Goal: Information Seeking & Learning: Check status

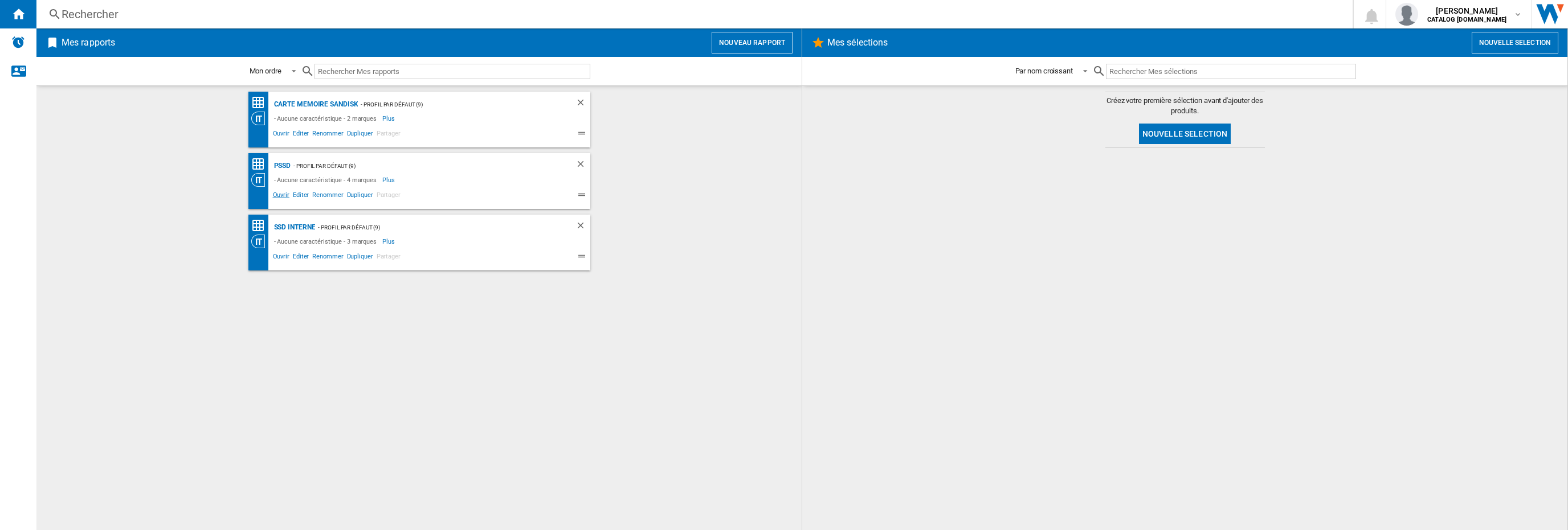
click at [285, 196] on span "Ouvrir" at bounding box center [281, 196] width 20 height 14
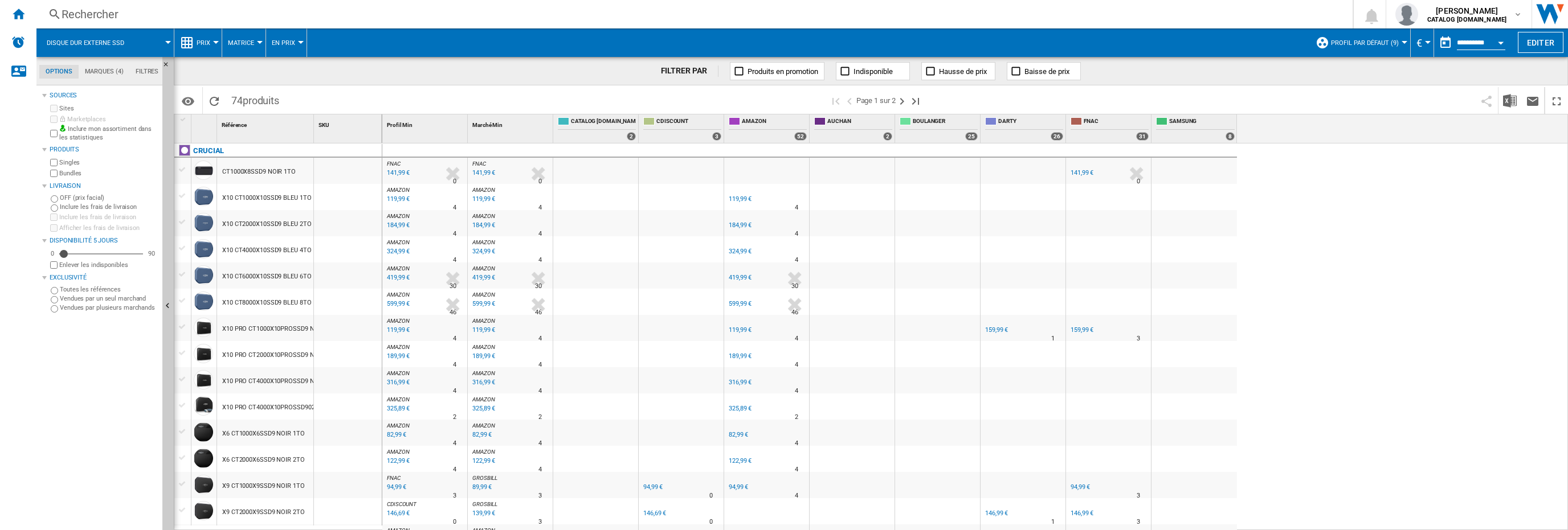
scroll to position [284, 0]
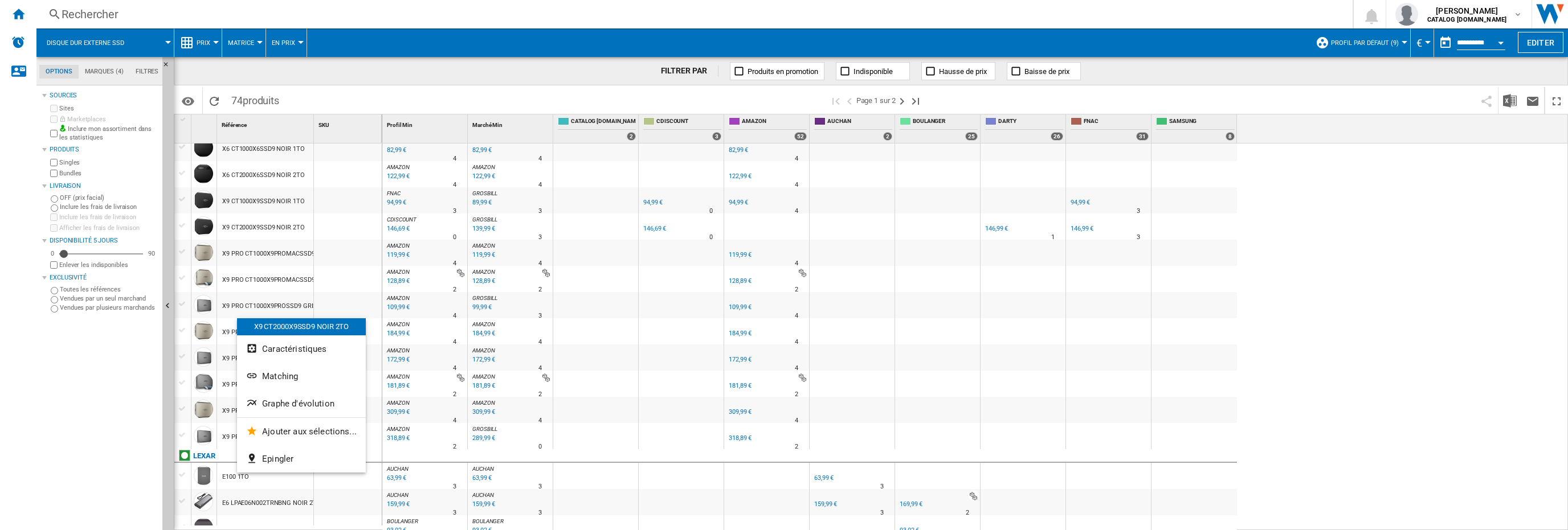
click at [82, 484] on div at bounding box center [784, 265] width 1568 height 530
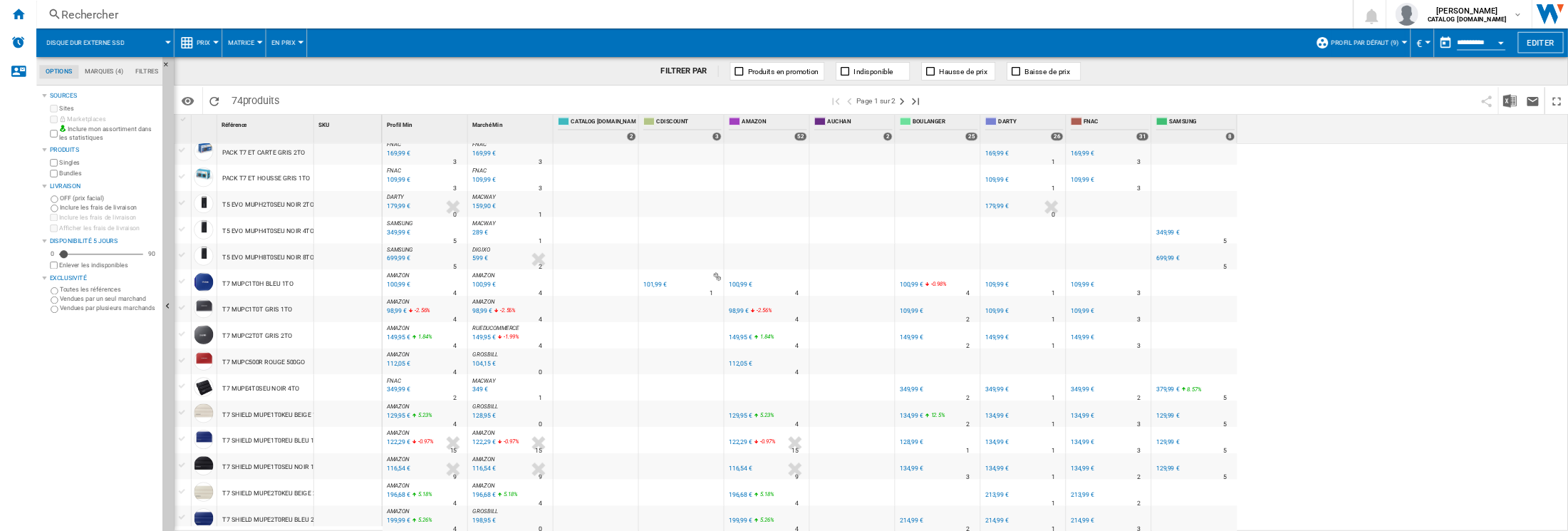
scroll to position [1173, 0]
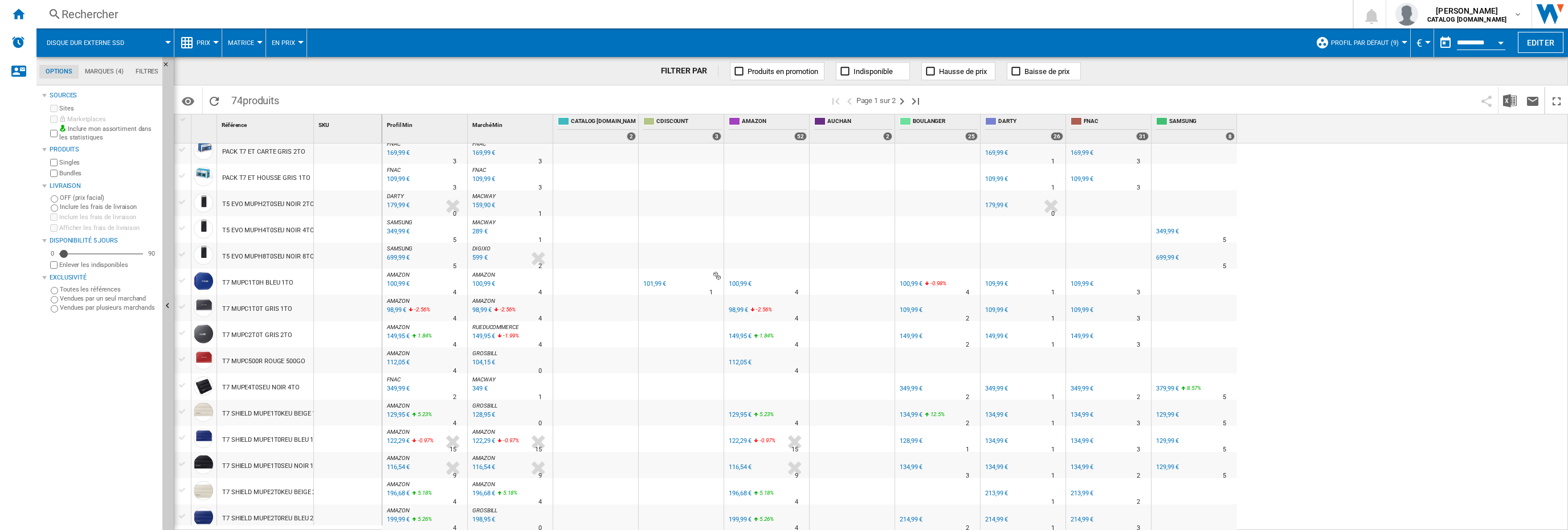
click at [259, 332] on div "T7 MUPC2T0T GRIS 2TO" at bounding box center [257, 335] width 70 height 26
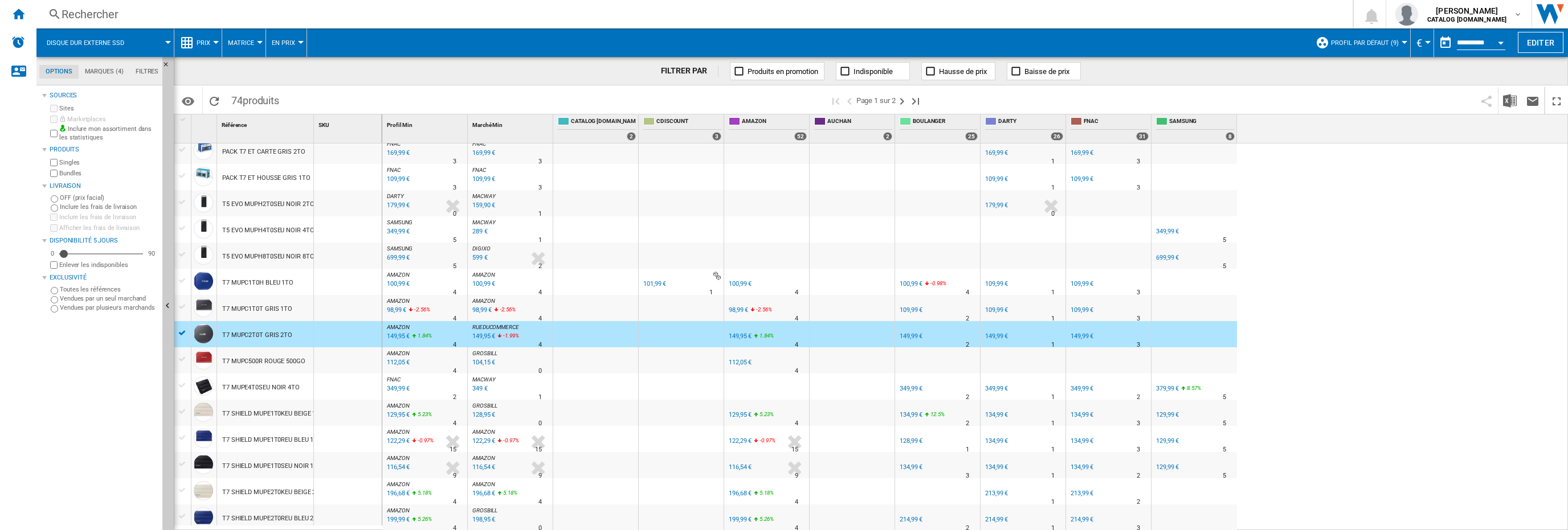
click at [270, 312] on div "T7 MUPC1T0T GRIS 1TO" at bounding box center [257, 309] width 70 height 26
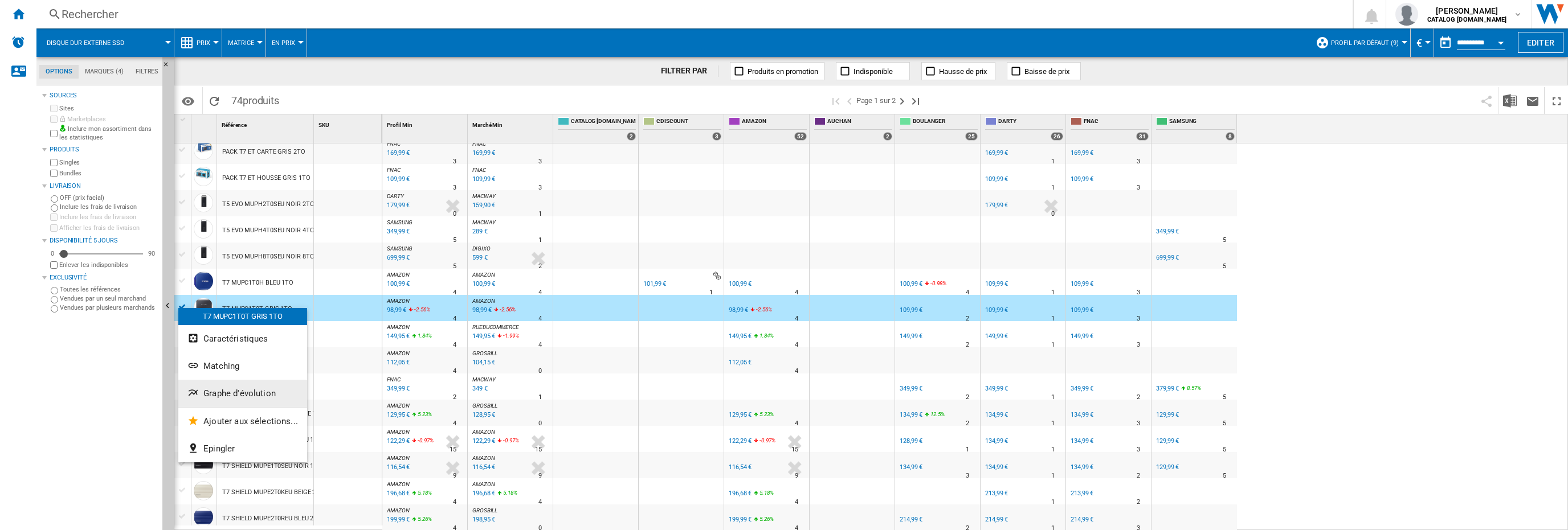
click at [240, 396] on span "Graphe d'évolution" at bounding box center [239, 393] width 72 height 10
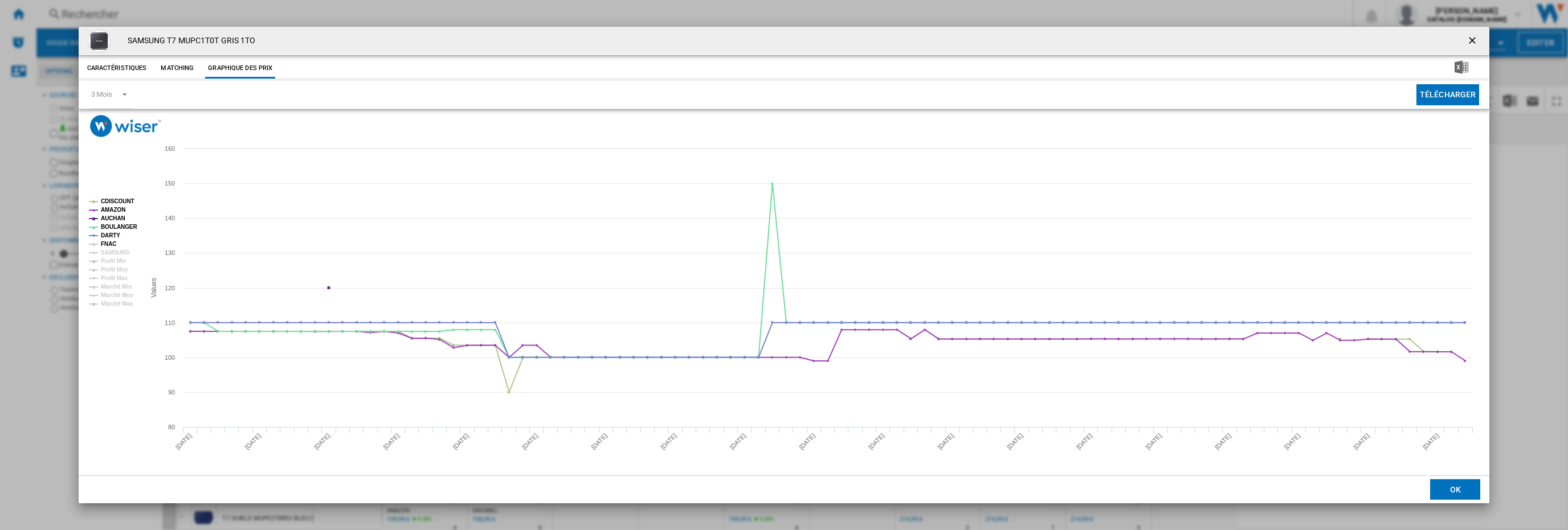
click at [103, 246] on tspan "FNAC" at bounding box center [109, 244] width 15 height 6
click at [110, 255] on tspan "SAMSUNG" at bounding box center [116, 252] width 29 height 6
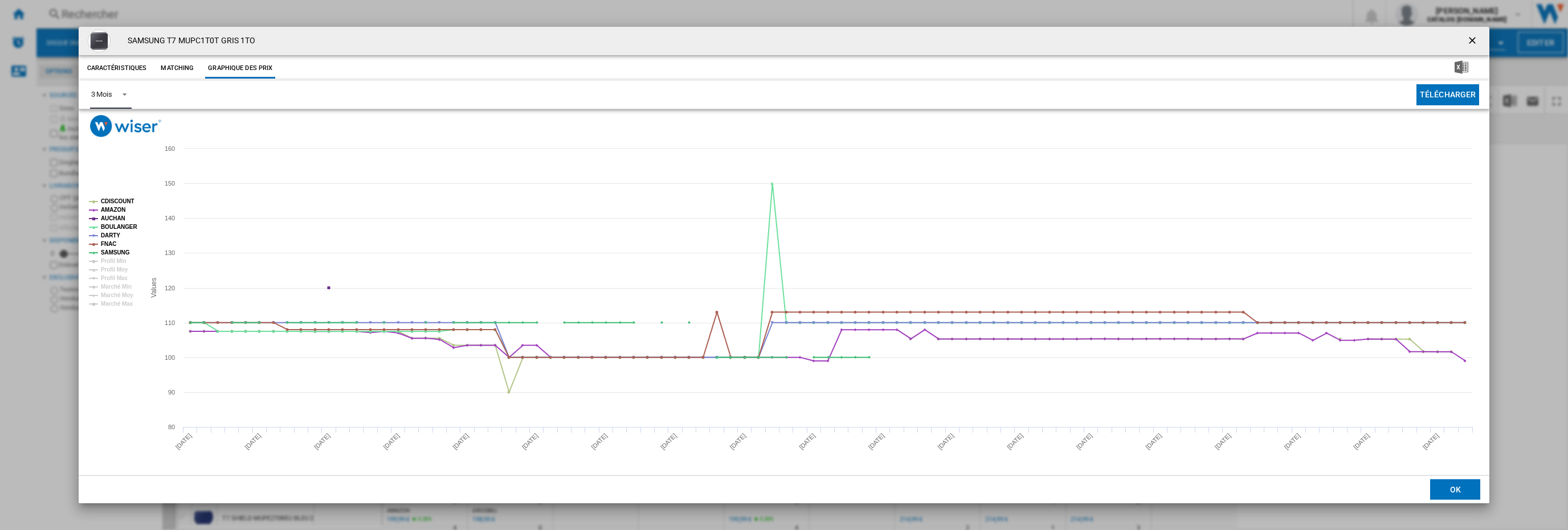
click at [131, 93] on md-select-value "3 Mois" at bounding box center [110, 94] width 42 height 28
click at [1442, 230] on md-backdrop at bounding box center [784, 265] width 1568 height 530
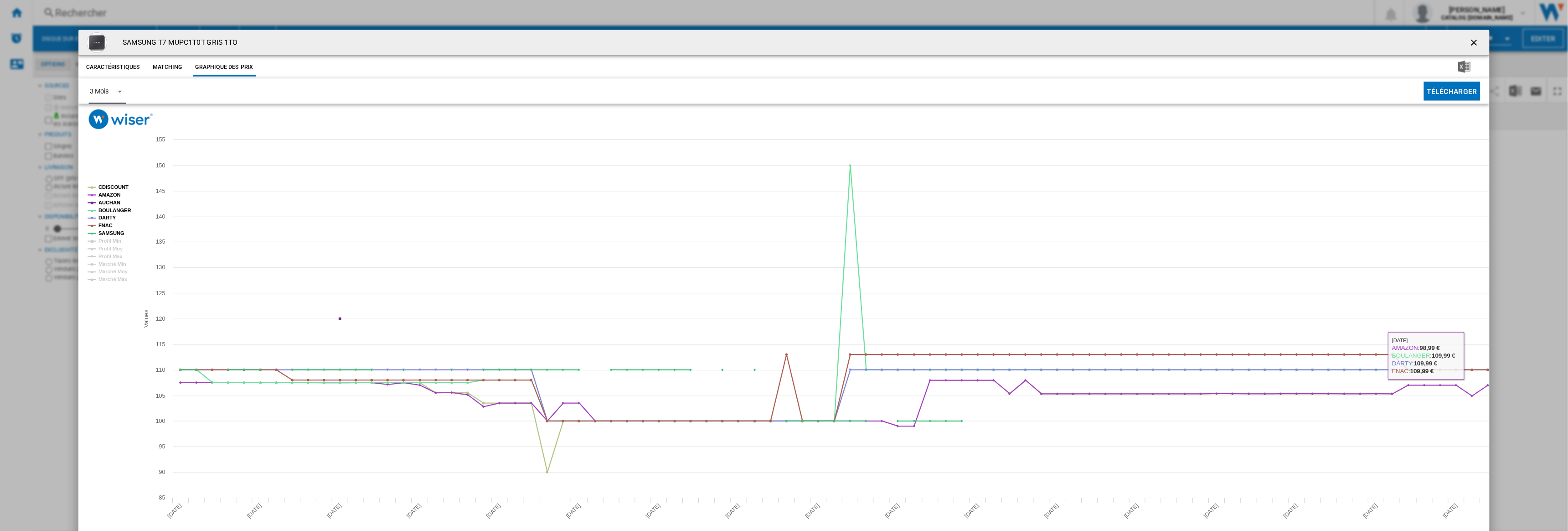
scroll to position [666, 0]
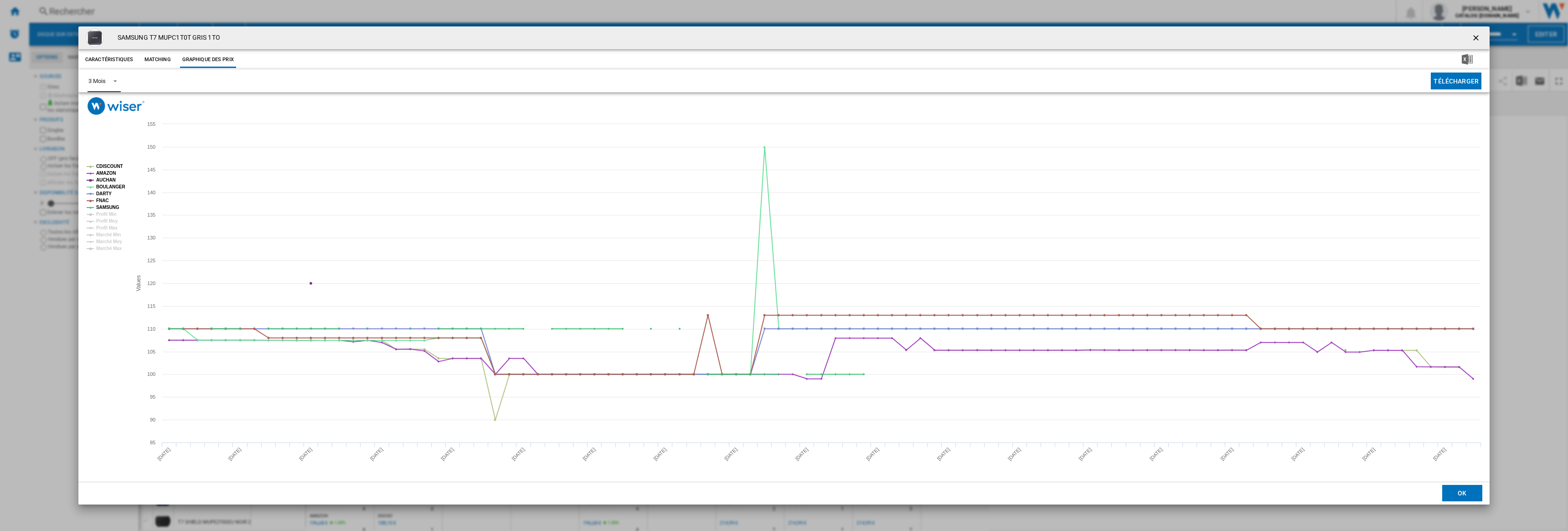
click at [111, 81] on span "Product popup" at bounding box center [113, 80] width 11 height 8
click at [111, 104] on md-option "6 Mois" at bounding box center [112, 103] width 62 height 22
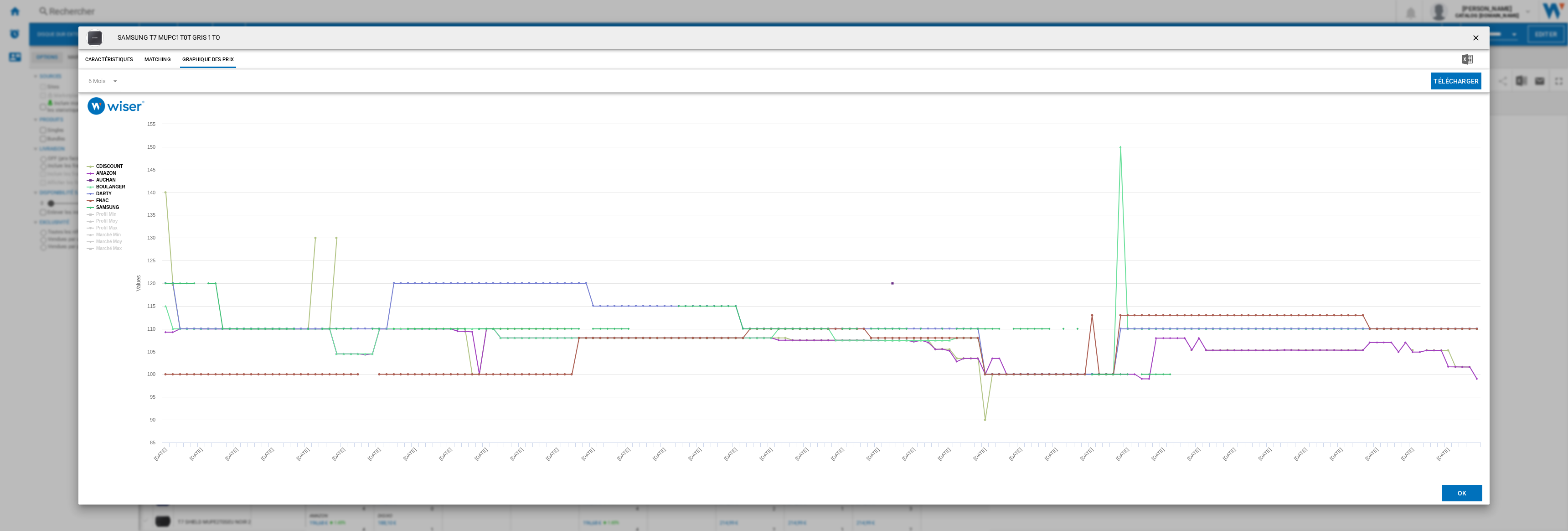
drag, startPoint x: 1479, startPoint y: 38, endPoint x: 1131, endPoint y: 157, distance: 367.8
click at [1254, 39] on ng-md-icon "getI18NText('BUTTONS.CLOSE_DIALOG')" at bounding box center [1477, 39] width 11 height 11
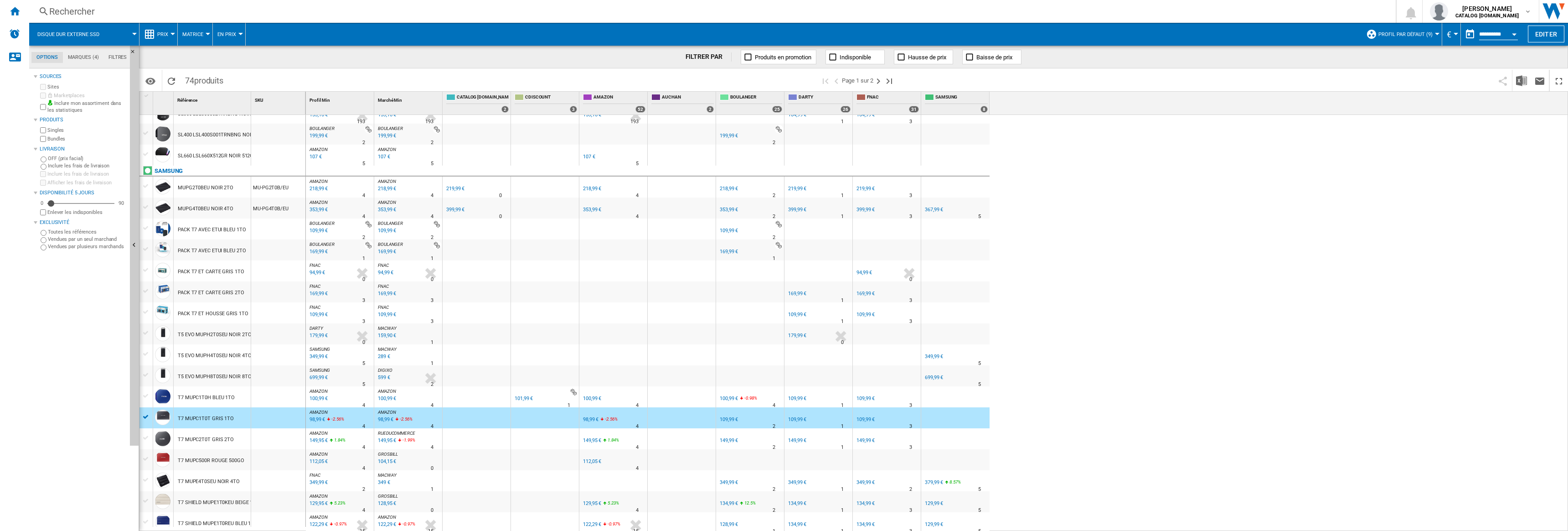
scroll to position [577, 0]
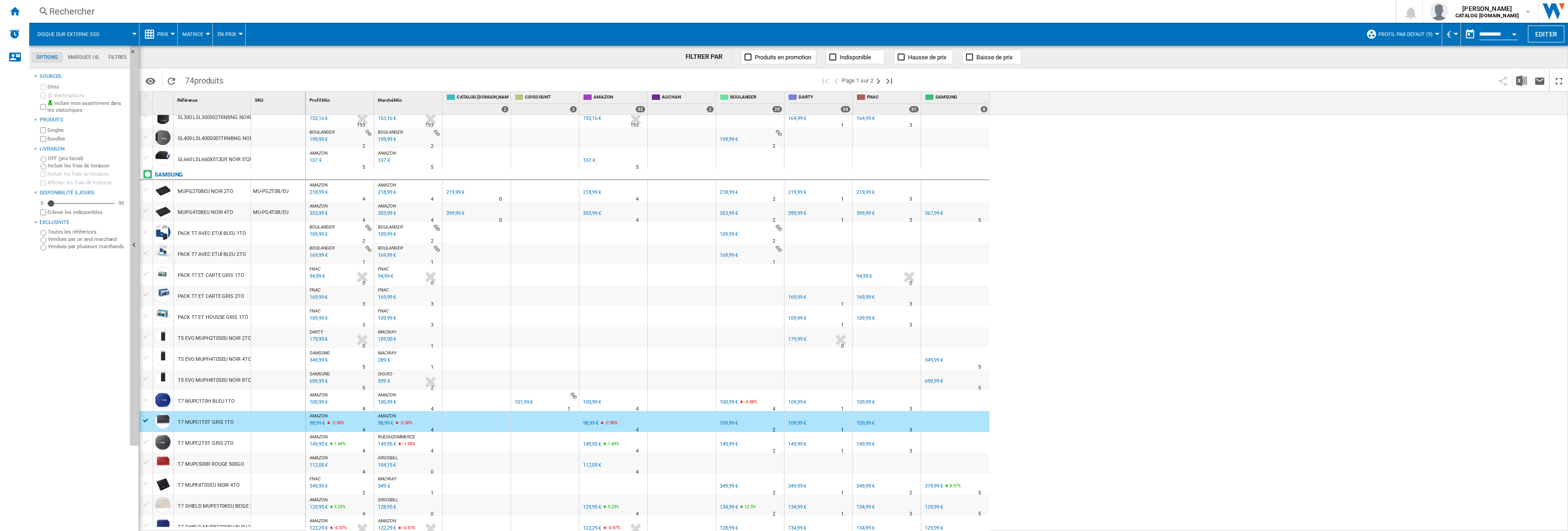
click at [1209, 294] on div "FNAC : FNAC -1.0 % 141,99 € % N/A 0 FNAC : FNAC FNAC : FNAC -1.0 % 141,99 € % N…" at bounding box center [937, 323] width 1262 height 417
